Goal: Navigation & Orientation: Find specific page/section

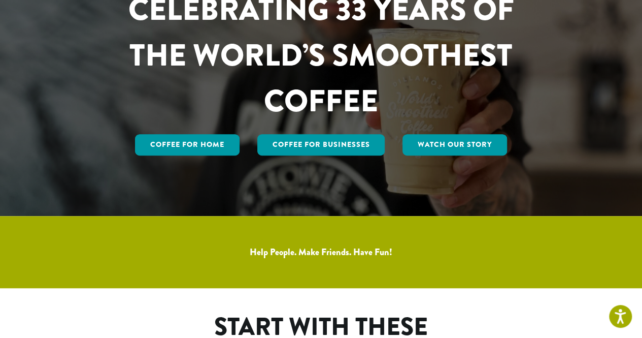
scroll to position [124, 0]
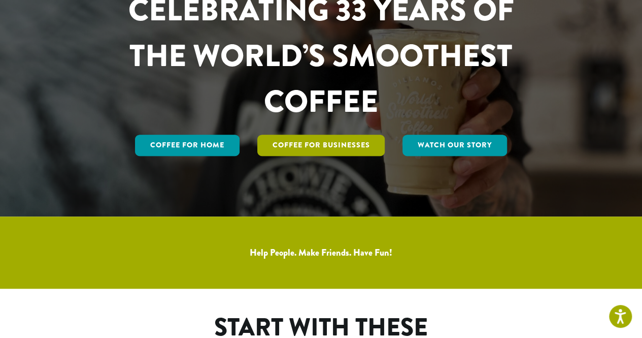
click at [346, 139] on link "Coffee For Businesses" at bounding box center [321, 145] width 128 height 21
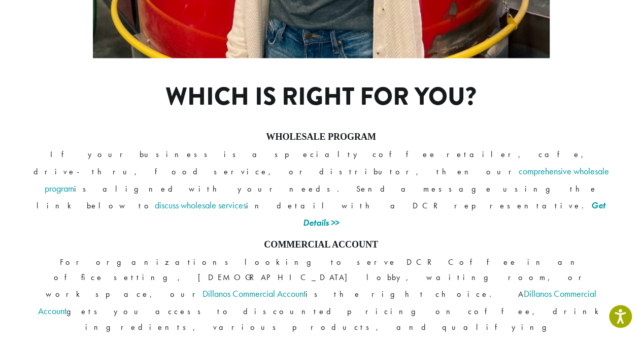
scroll to position [793, 0]
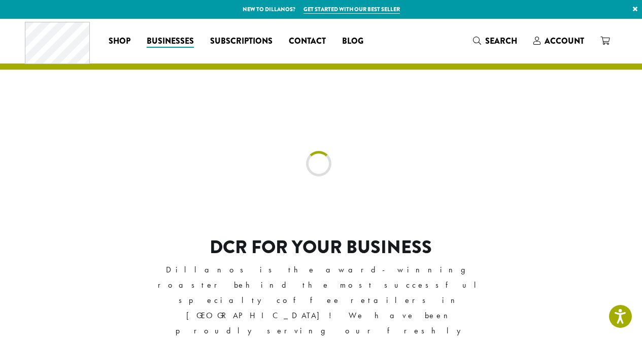
scroll to position [796, 0]
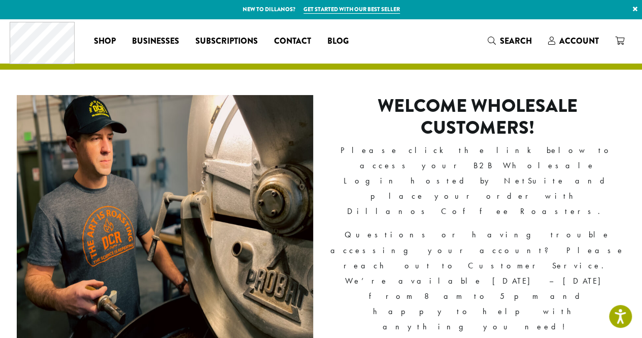
click at [438, 66] on header "Coffee All Coffees Best Sellers Blends Single Origins Dillanos Limited Organic …" at bounding box center [321, 44] width 642 height 51
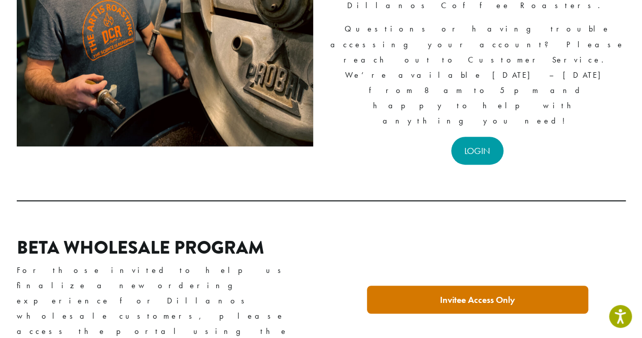
scroll to position [206, 0]
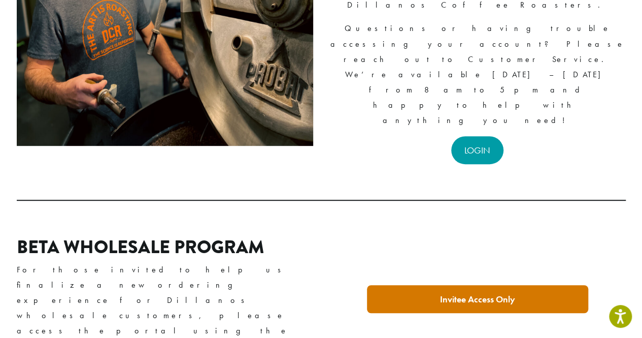
click at [429, 285] on link "Invitee Access Only" at bounding box center [477, 299] width 221 height 28
